Goal: Information Seeking & Learning: Learn about a topic

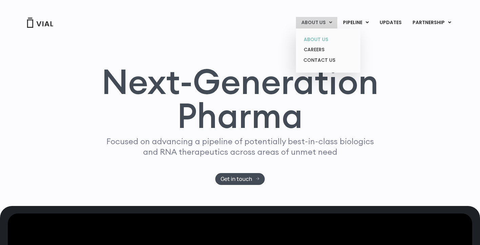
click at [323, 38] on link "ABOUT US" at bounding box center [327, 39] width 59 height 11
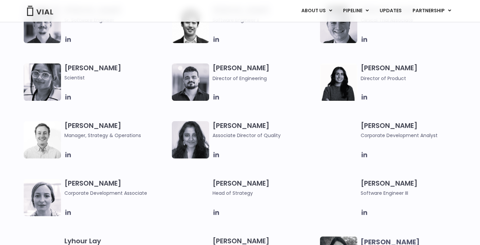
scroll to position [852, 0]
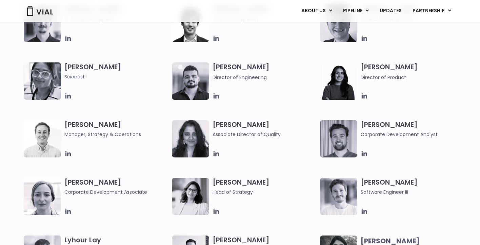
click at [47, 147] on img at bounding box center [42, 138] width 37 height 37
click at [70, 155] on icon at bounding box center [67, 153] width 5 height 5
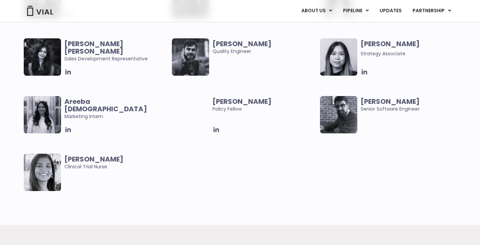
scroll to position [1395, 0]
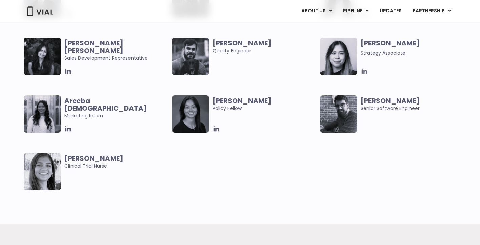
click at [365, 73] on icon at bounding box center [364, 70] width 7 height 7
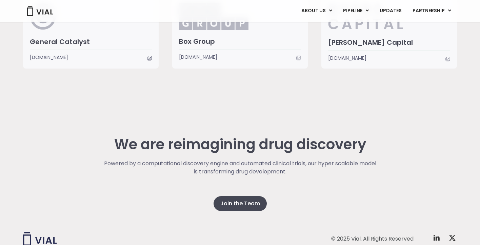
scroll to position [1742, 0]
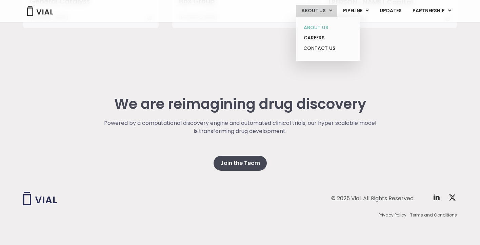
click at [324, 28] on link "ABOUT US" at bounding box center [327, 27] width 59 height 11
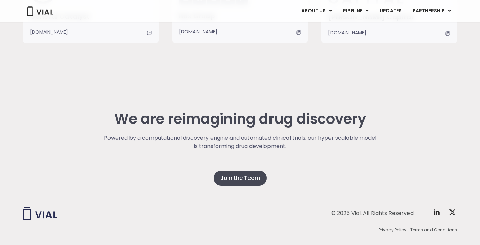
scroll to position [1729, 0]
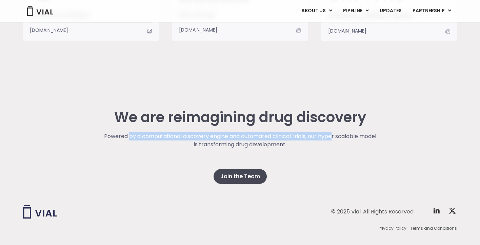
drag, startPoint x: 135, startPoint y: 133, endPoint x: 341, endPoint y: 138, distance: 206.2
click at [341, 138] on p "Powered by a computational discovery engine and automated clinical trials, our …" at bounding box center [240, 140] width 274 height 16
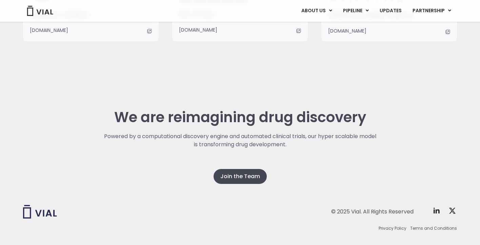
scroll to position [1742, 0]
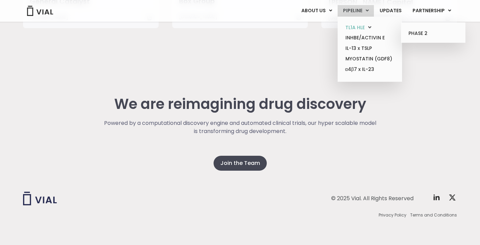
click at [369, 31] on link "TL1A HLE" at bounding box center [369, 27] width 59 height 11
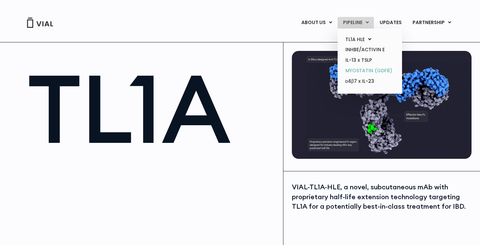
click at [369, 72] on link "MYOSTATIN (GDF8)" at bounding box center [369, 70] width 59 height 11
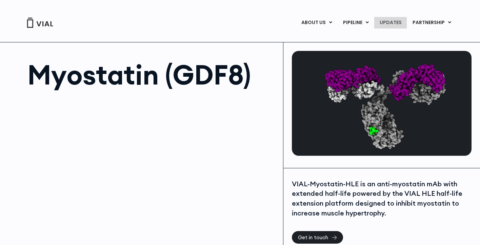
click at [391, 24] on link "UPDATES" at bounding box center [390, 23] width 33 height 12
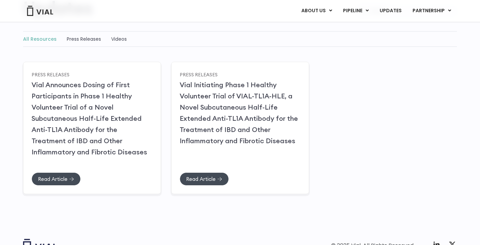
scroll to position [36, 0]
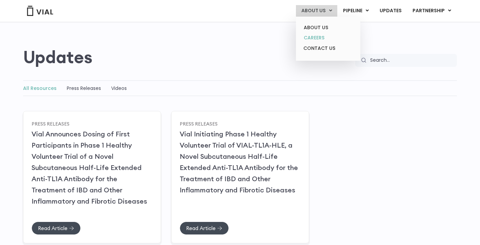
click at [327, 39] on link "CAREERS" at bounding box center [327, 38] width 59 height 11
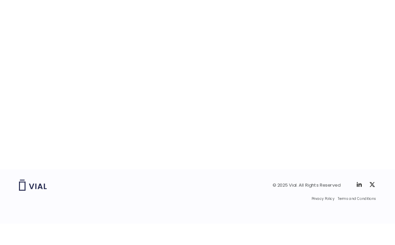
scroll to position [1092, 0]
